Goal: Information Seeking & Learning: Learn about a topic

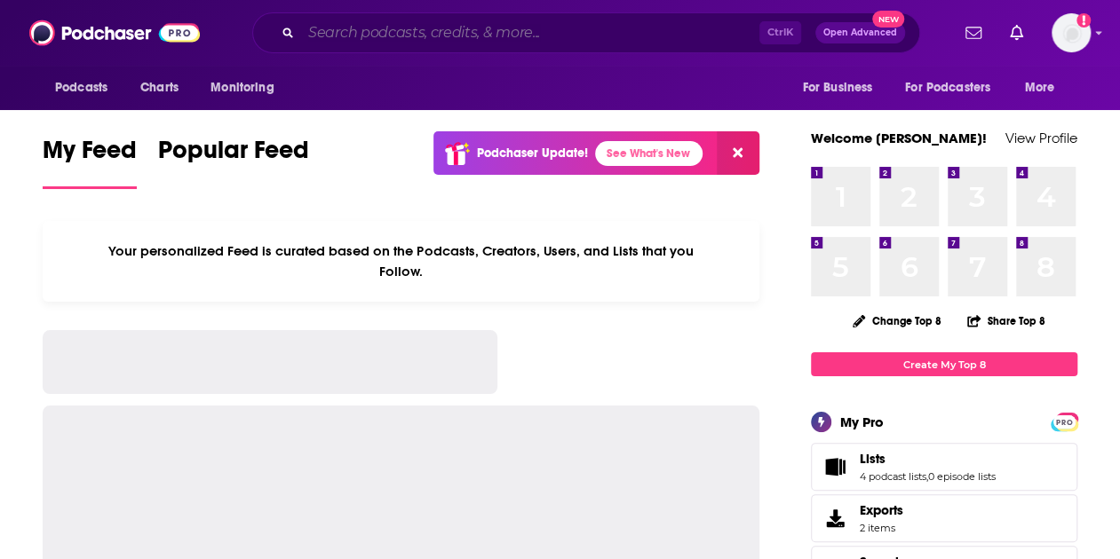
click at [503, 37] on input "Search podcasts, credits, & more..." at bounding box center [530, 33] width 458 height 28
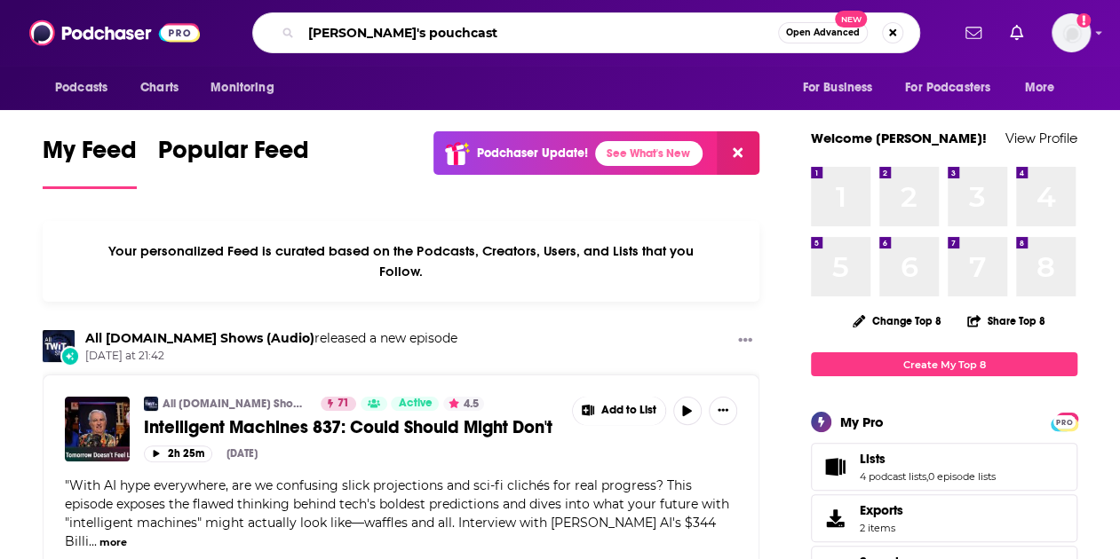
type input "[PERSON_NAME]'s pouchcast"
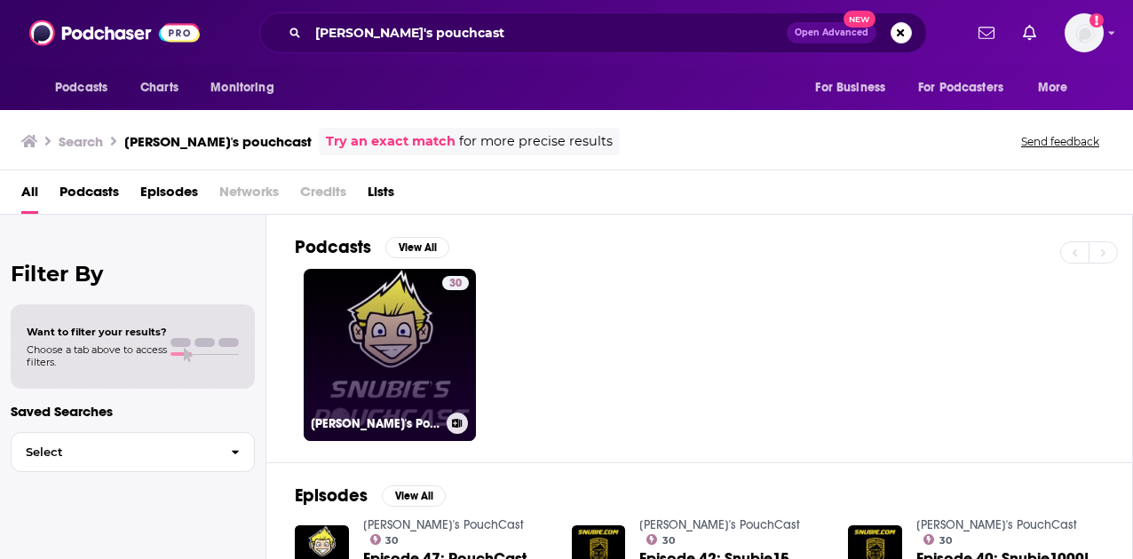
click at [423, 349] on link "30 [PERSON_NAME]'s PouchCast" at bounding box center [390, 355] width 172 height 172
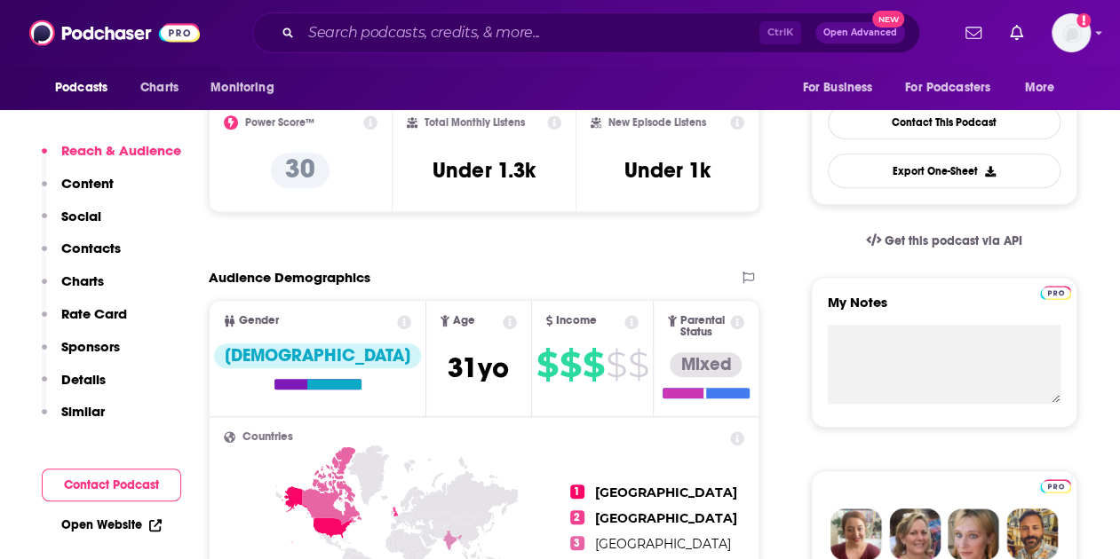
scroll to position [444, 0]
click at [503, 322] on icon at bounding box center [510, 321] width 14 height 14
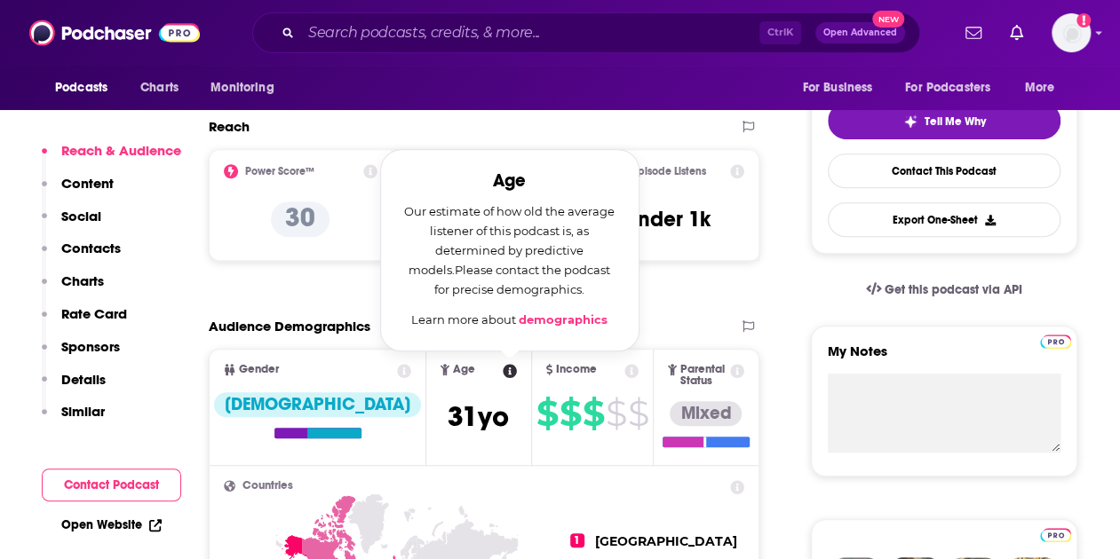
scroll to position [355, 0]
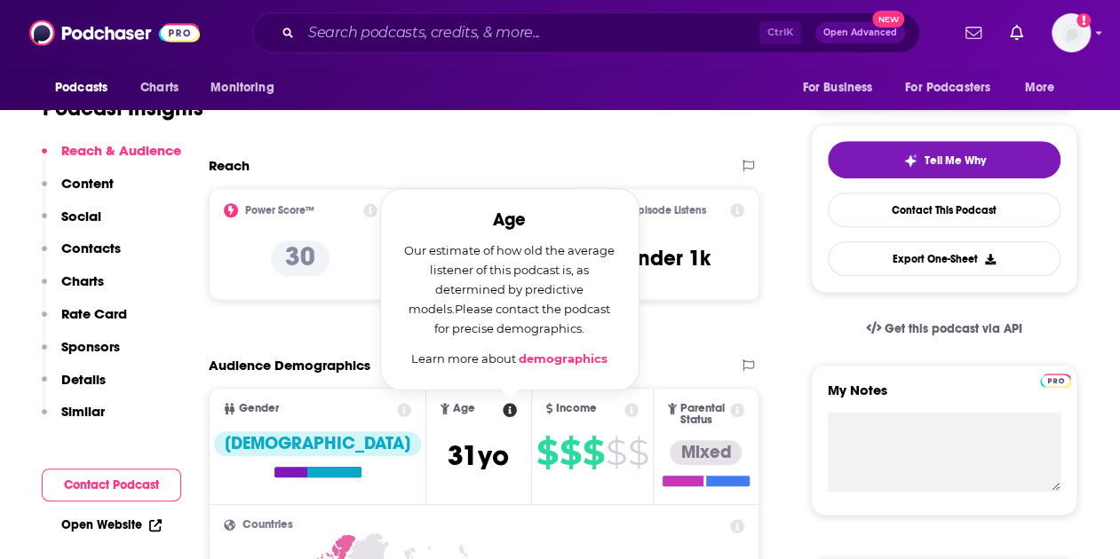
click at [397, 406] on icon at bounding box center [404, 410] width 14 height 14
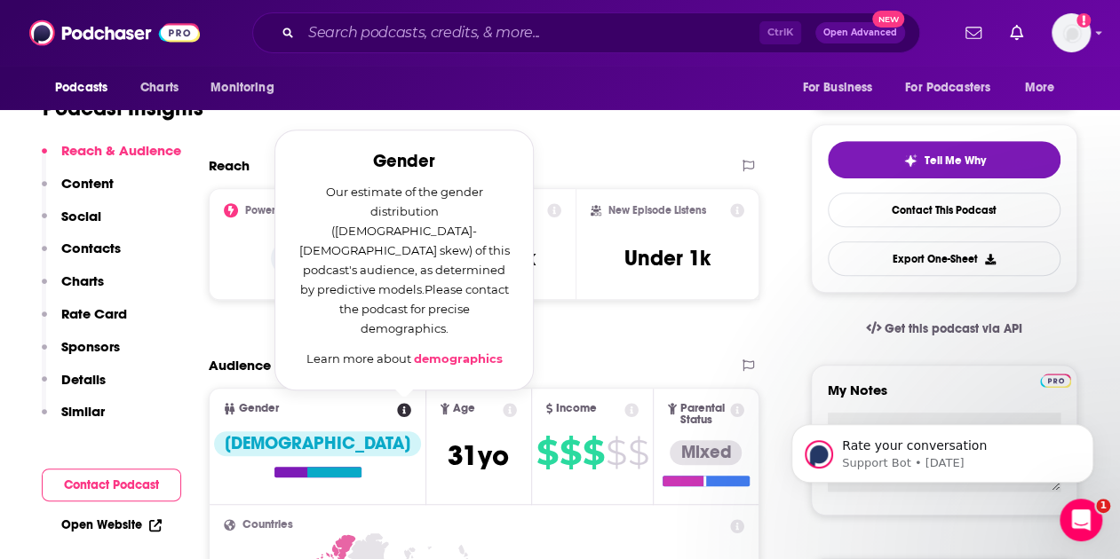
scroll to position [0, 0]
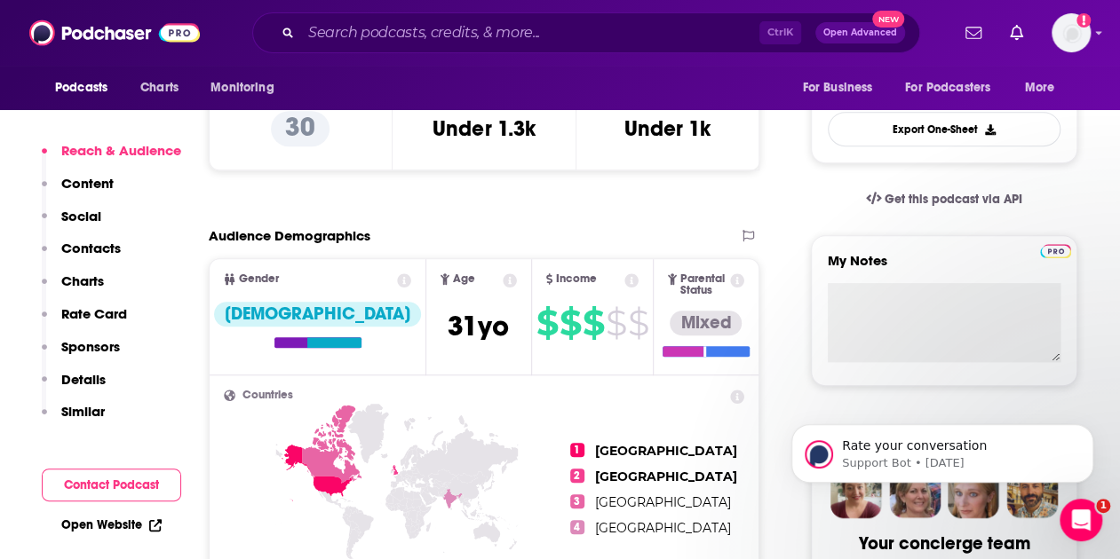
scroll to position [622, 0]
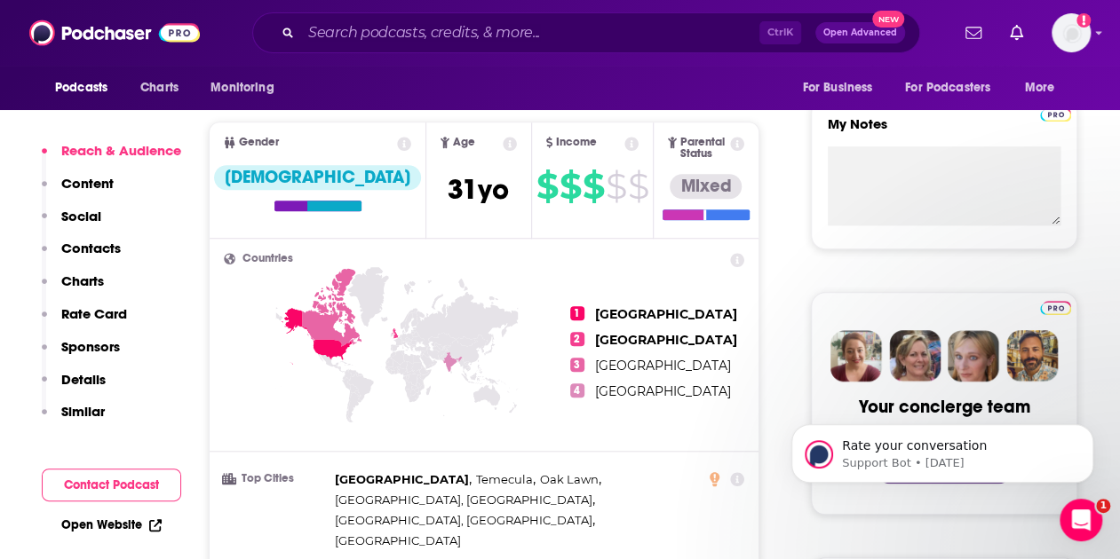
click at [503, 148] on icon at bounding box center [510, 144] width 14 height 14
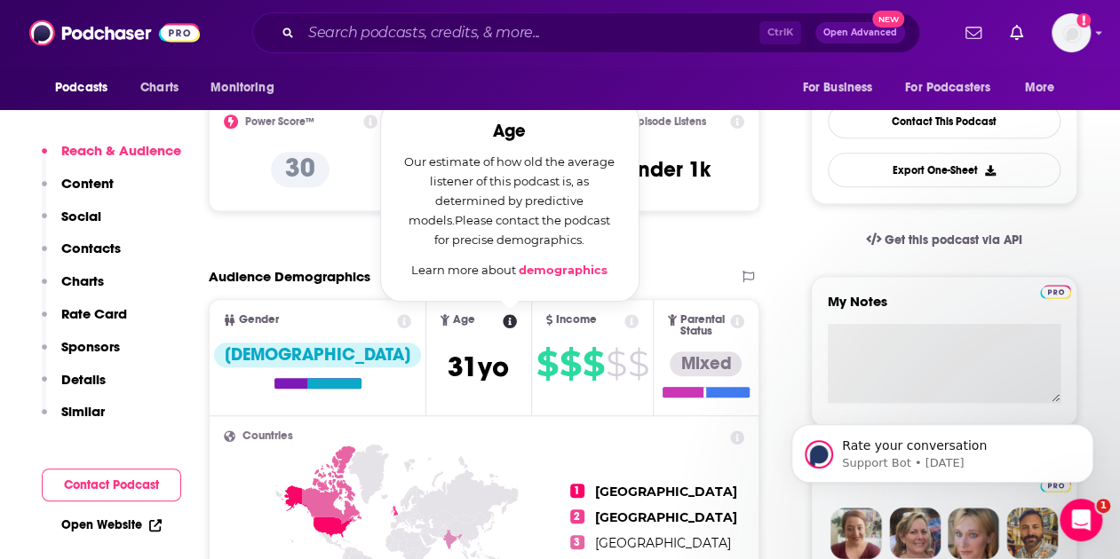
scroll to position [444, 0]
click at [519, 270] on link "demographics" at bounding box center [563, 270] width 89 height 14
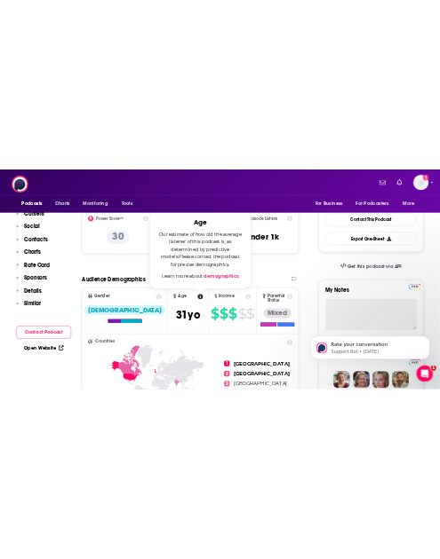
scroll to position [0, 0]
